Goal: Check status: Check status

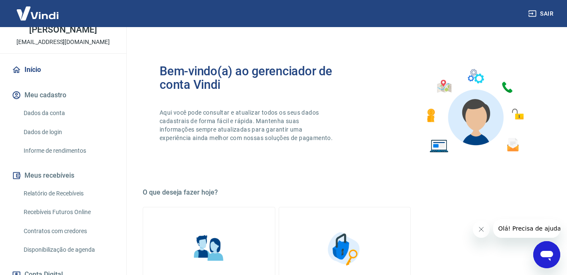
scroll to position [85, 0]
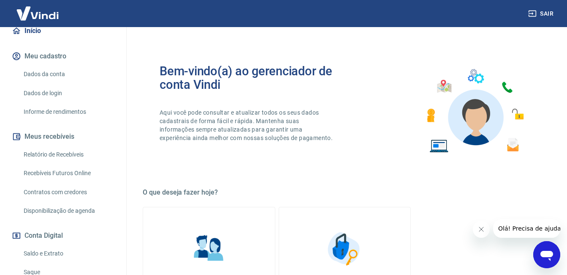
click at [77, 182] on link "Recebíveis Futuros Online" at bounding box center [68, 172] width 96 height 17
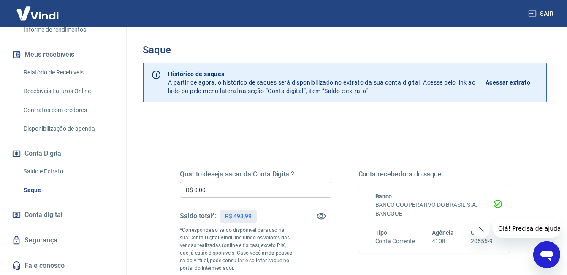
click at [509, 82] on p "Acessar extrato" at bounding box center [508, 82] width 45 height 8
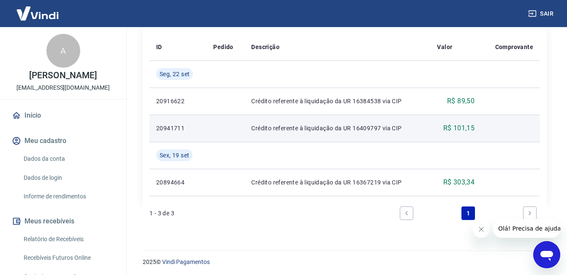
scroll to position [213, 0]
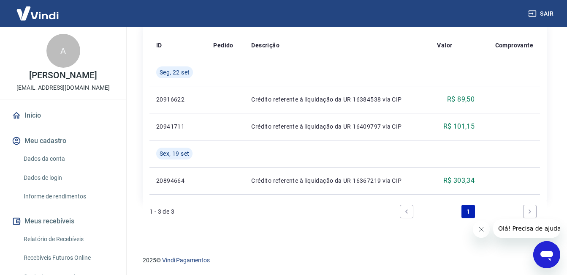
click at [81, 240] on link "Relatório de Recebíveis" at bounding box center [68, 238] width 96 height 17
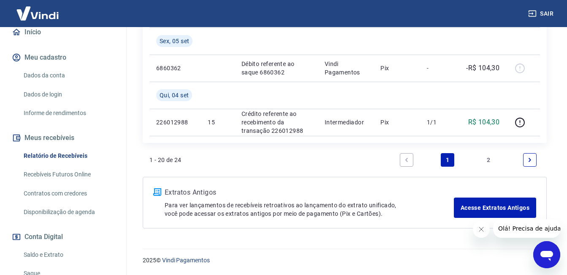
scroll to position [85, 0]
click at [84, 182] on link "Recebíveis Futuros Online" at bounding box center [68, 172] width 96 height 17
